Goal: Information Seeking & Learning: Compare options

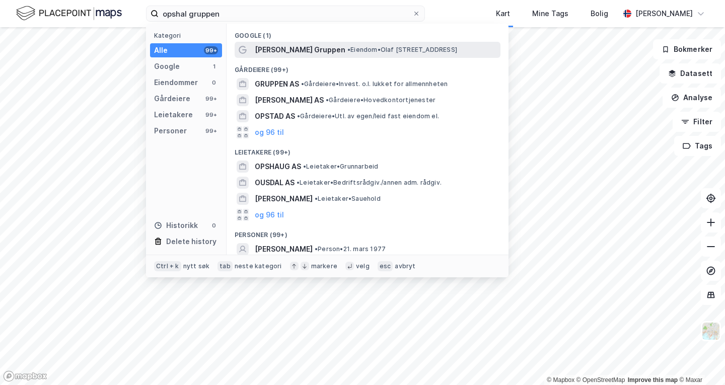
click at [347, 48] on span "• Eiendom • [PERSON_NAME][STREET_ADDRESS]" at bounding box center [402, 50] width 110 height 8
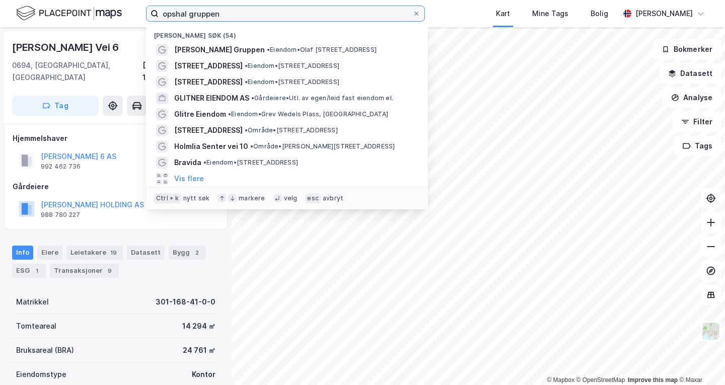
click at [230, 21] on label "opshal gruppen" at bounding box center [285, 14] width 279 height 16
click at [230, 21] on input "opshal gruppen" at bounding box center [286, 13] width 254 height 15
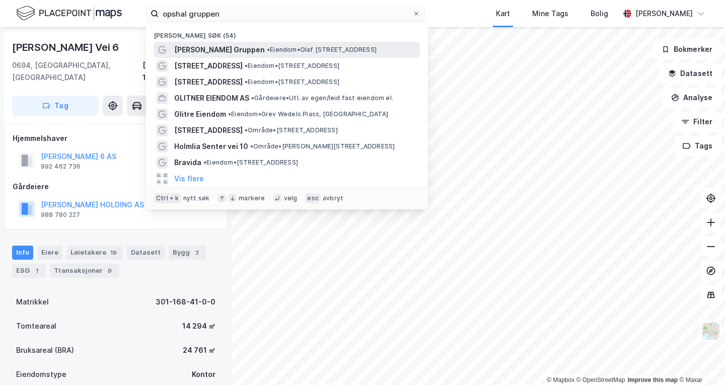
click at [267, 48] on span "• Eiendom • [PERSON_NAME][STREET_ADDRESS]" at bounding box center [322, 50] width 110 height 8
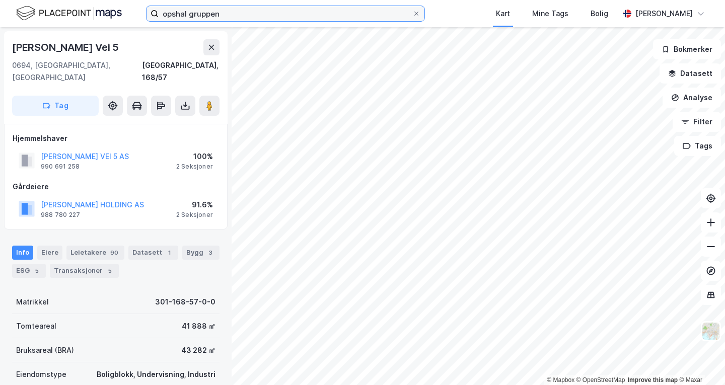
click at [275, 20] on input "opshal gruppen" at bounding box center [286, 13] width 254 height 15
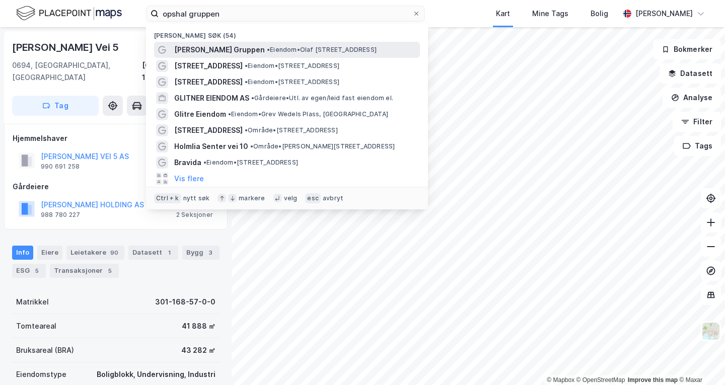
click at [291, 49] on span "• Eiendom • [PERSON_NAME][STREET_ADDRESS]" at bounding box center [322, 50] width 110 height 8
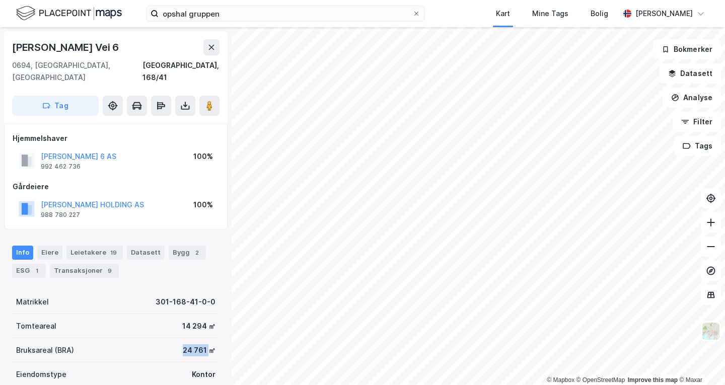
drag, startPoint x: 173, startPoint y: 333, endPoint x: 203, endPoint y: 335, distance: 30.2
click at [203, 338] on div "Bruksareal (BRA) 24 761 ㎡" at bounding box center [115, 350] width 207 height 24
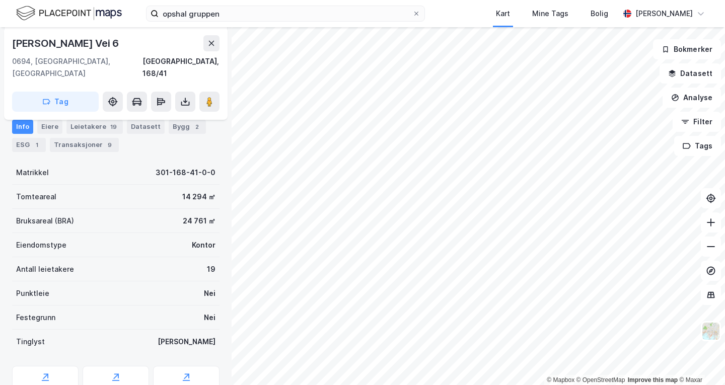
scroll to position [163, 0]
